Goal: Find specific page/section: Find specific page/section

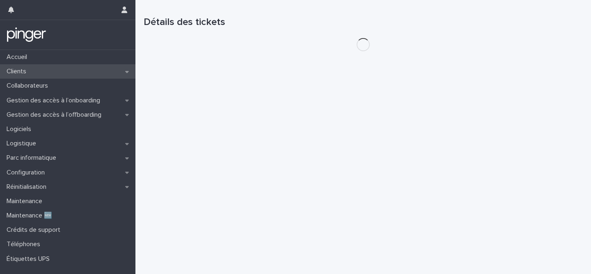
click at [31, 71] on p "Clients" at bounding box center [18, 72] width 30 height 8
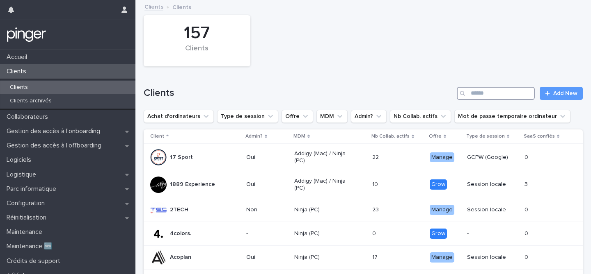
click at [513, 96] on input "Search" at bounding box center [495, 93] width 78 height 13
type input "*"
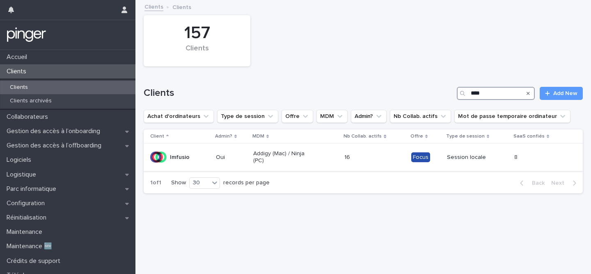
type input "****"
click at [280, 160] on p "Addigy (Mac) / Ninja (PC)" at bounding box center [282, 157] width 59 height 14
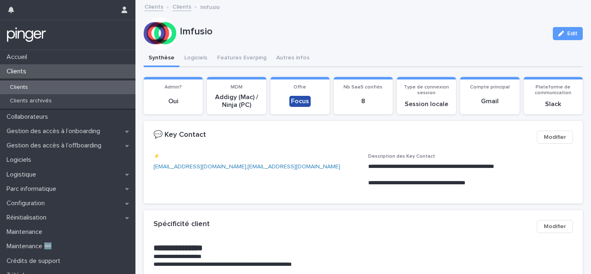
click at [20, 73] on p "Clients" at bounding box center [18, 72] width 30 height 8
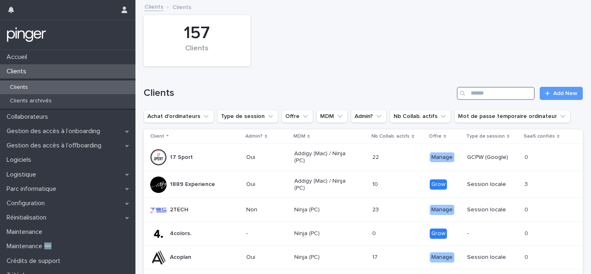
click at [480, 91] on input "Search" at bounding box center [495, 93] width 78 height 13
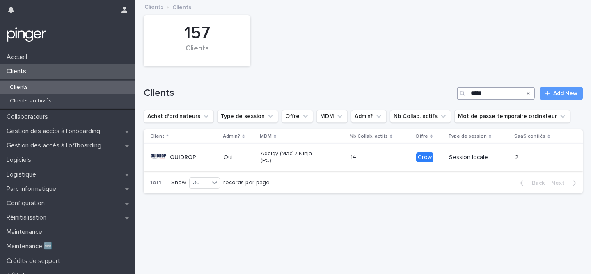
type input "*****"
click at [324, 162] on div "Addigy (Mac) / Ninja (PC)" at bounding box center [301, 157] width 83 height 21
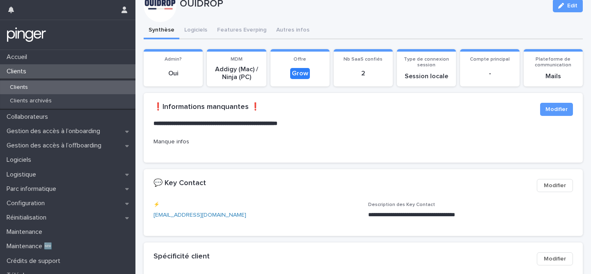
scroll to position [28, 0]
click at [64, 73] on div "Clients" at bounding box center [67, 71] width 135 height 14
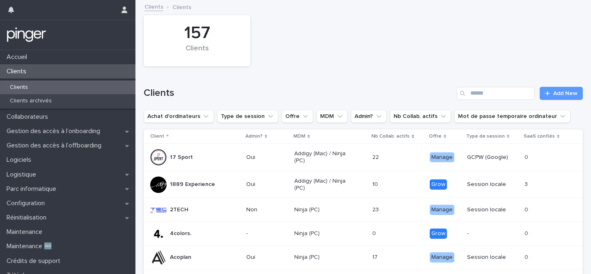
click at [488, 102] on div "Clients Add New" at bounding box center [363, 90] width 439 height 39
click at [487, 85] on div "Clients Add New" at bounding box center [363, 90] width 439 height 39
click at [486, 92] on input "Search" at bounding box center [495, 93] width 78 height 13
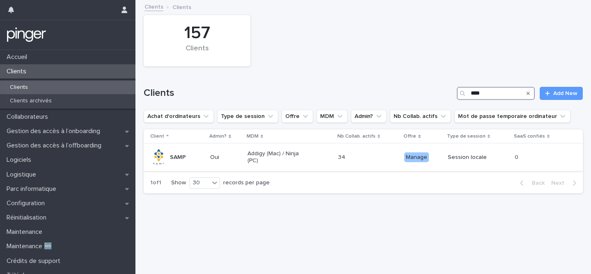
type input "****"
click at [310, 162] on div "Addigy (Mac) / Ninja (PC)" at bounding box center [289, 157] width 84 height 21
